Goal: Information Seeking & Learning: Learn about a topic

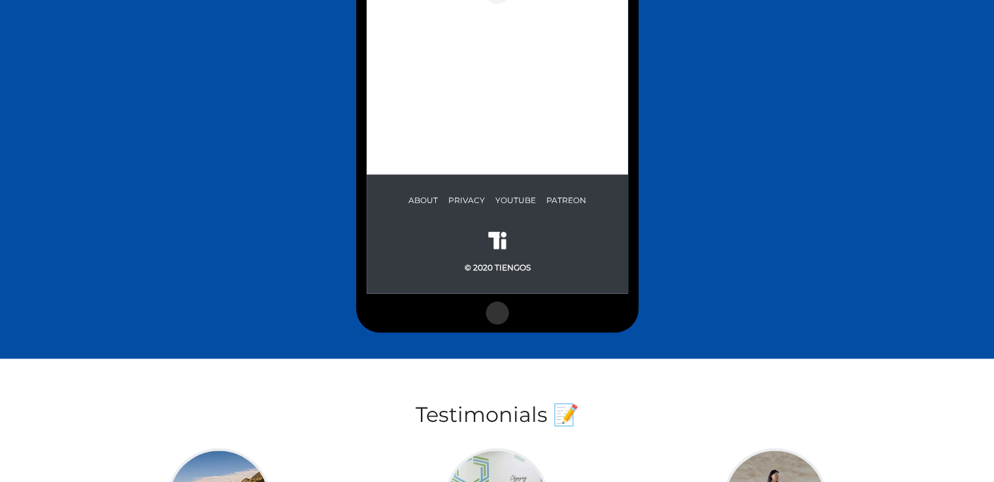
scroll to position [893, 0]
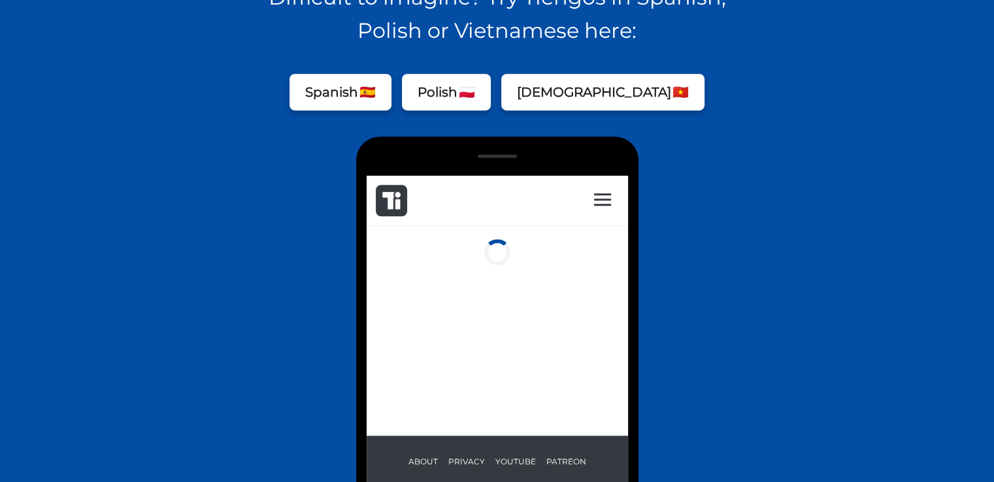
click at [475, 257] on div at bounding box center [496, 254] width 261 height 31
click at [480, 91] on button "Polish 🇵🇱" at bounding box center [446, 89] width 89 height 37
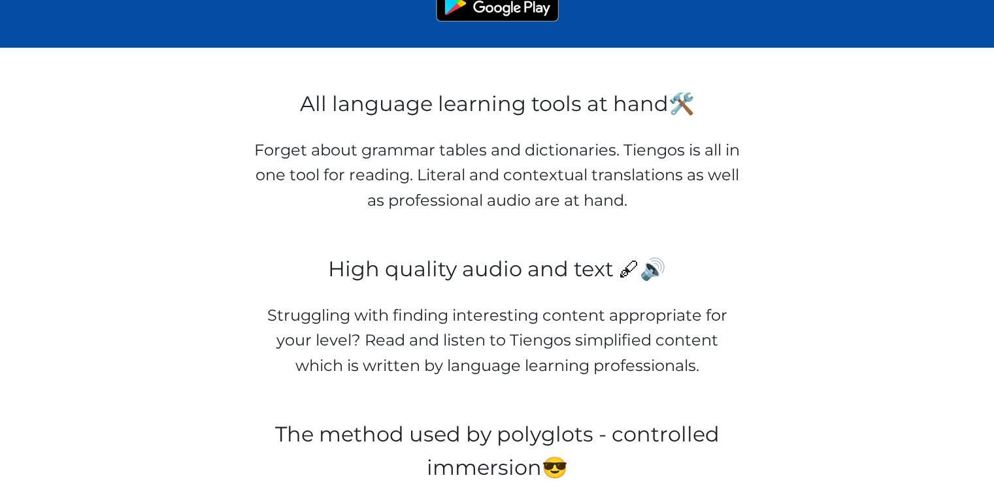
scroll to position [0, 0]
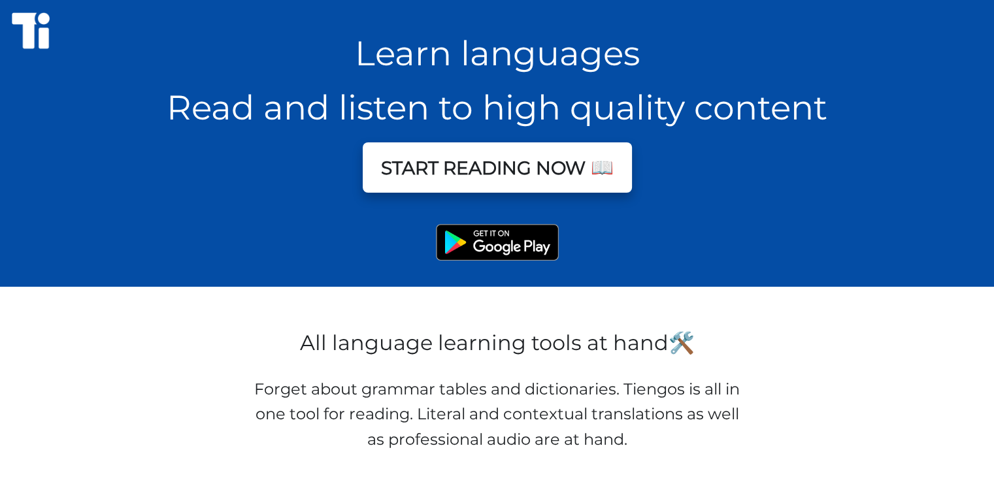
click at [536, 170] on button "START READING NOW 📖" at bounding box center [497, 167] width 269 height 50
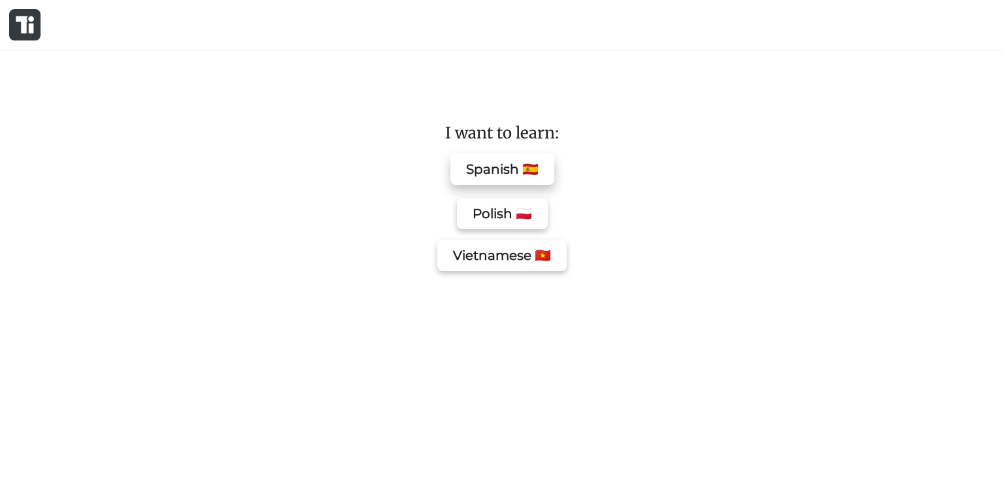
click at [514, 166] on button "Spanish 🇪🇸" at bounding box center [502, 169] width 104 height 31
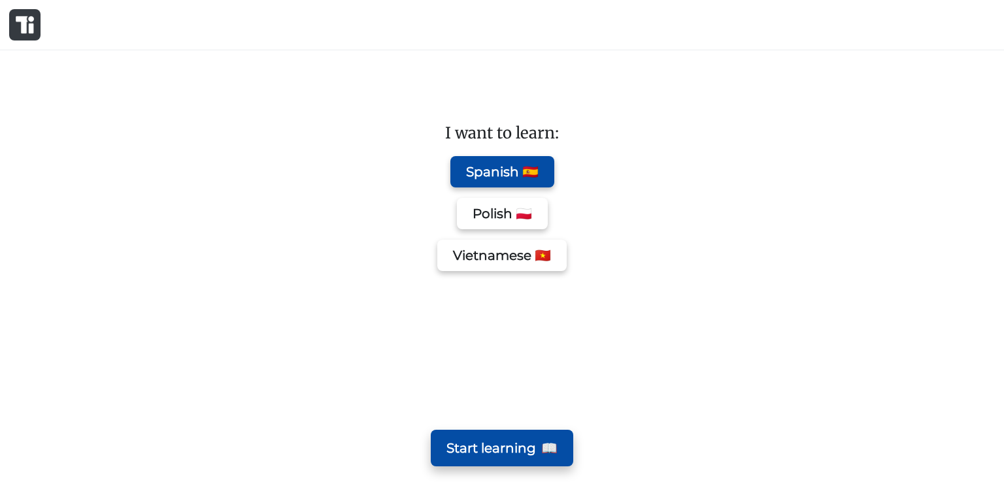
click at [548, 443] on span "📖" at bounding box center [549, 448] width 16 height 21
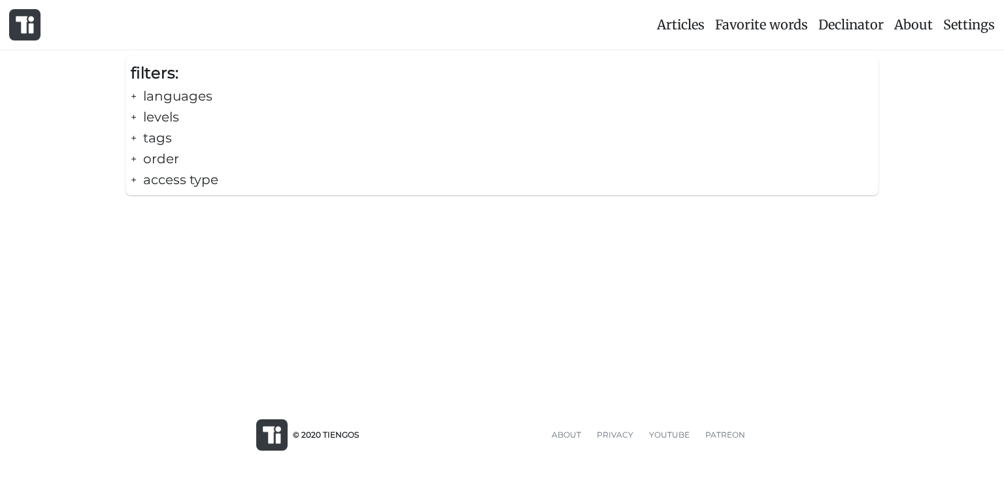
click at [159, 92] on div "+ languages" at bounding box center [502, 96] width 743 height 21
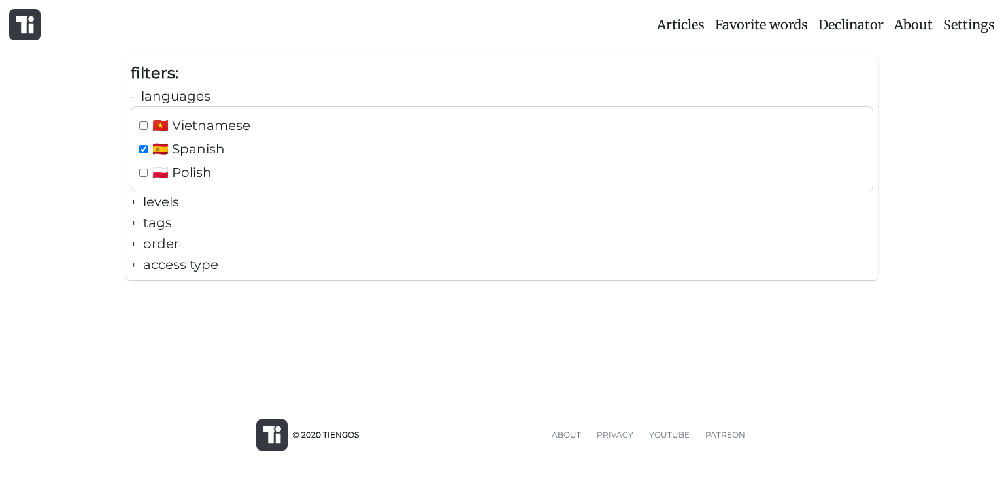
click at [192, 123] on span "🇻🇳 Vietnamese" at bounding box center [201, 125] width 98 height 21
checkbox input "true"
click at [169, 244] on div "+ order" at bounding box center [502, 243] width 743 height 21
click at [220, 272] on span "🎲 random" at bounding box center [188, 273] width 73 height 21
checkbox input "true"
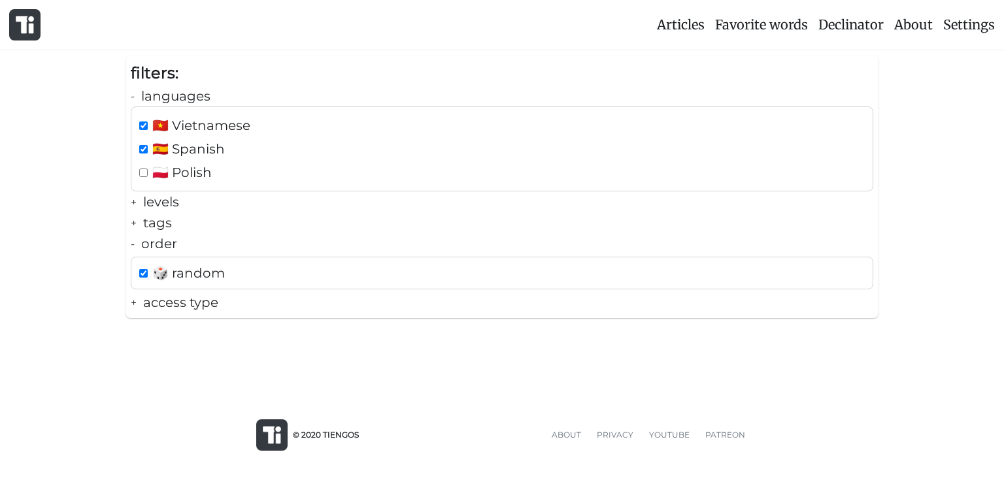
click at [779, 26] on span "Favorite words" at bounding box center [761, 24] width 93 height 16
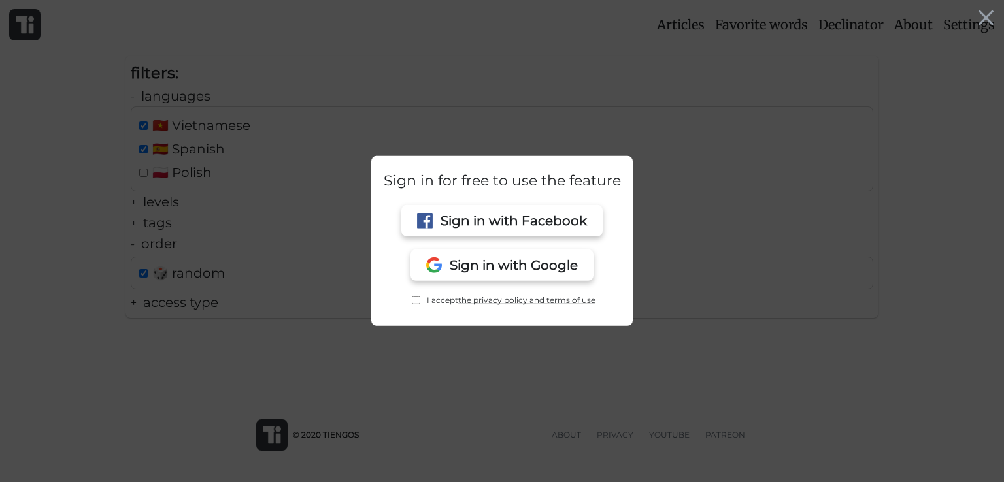
click at [985, 18] on div at bounding box center [985, 18] width 21 height 21
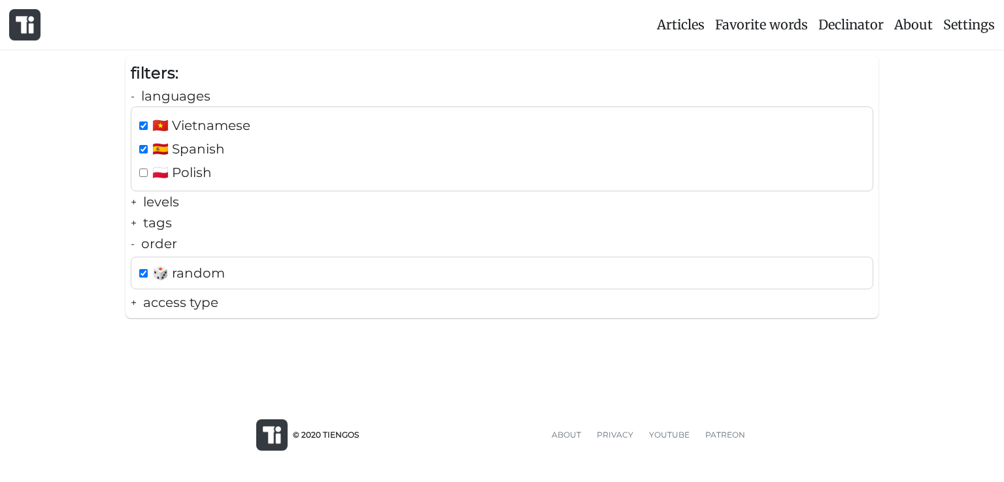
drag, startPoint x: 434, startPoint y: 371, endPoint x: 424, endPoint y: 371, distance: 10.5
click at [433, 371] on div "Articles Favorite words Declinator About Settings filters: - languages 🇻🇳 Vietn…" at bounding box center [502, 194] width 1004 height 388
click at [226, 356] on div "Articles Favorite words Declinator About Settings filters: - languages 🇻🇳 Vietn…" at bounding box center [502, 194] width 1004 height 388
click at [172, 305] on div "+ access type" at bounding box center [502, 302] width 743 height 21
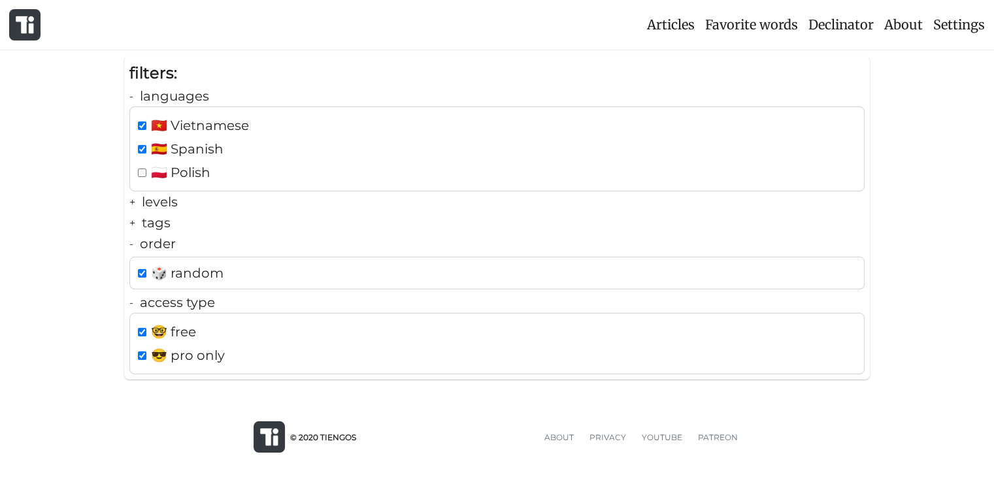
click at [222, 350] on span "😎 pro only" at bounding box center [188, 355] width 74 height 21
click at [225, 350] on span "😎 pro only" at bounding box center [188, 355] width 74 height 21
checkbox input "true"
click at [226, 326] on div "🤓 free" at bounding box center [497, 332] width 724 height 21
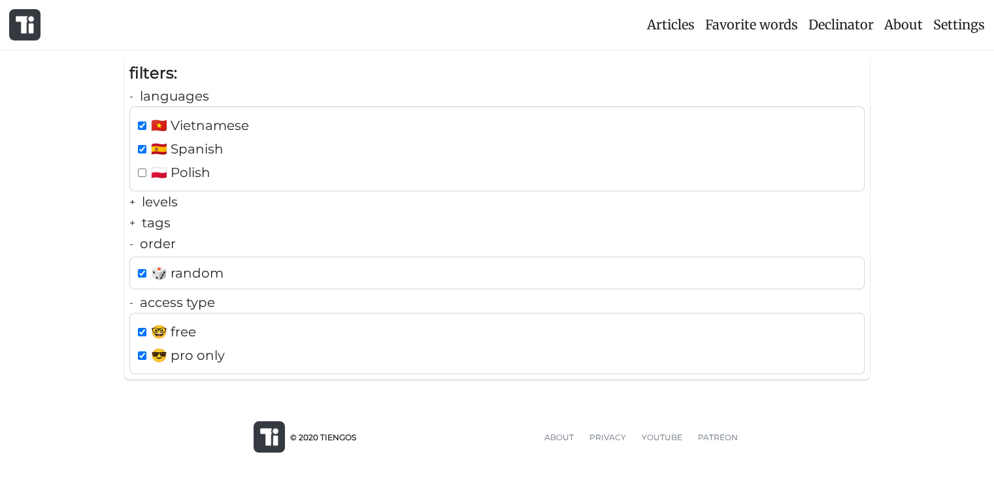
checkbox input "true"
